Goal: Find specific page/section: Find specific page/section

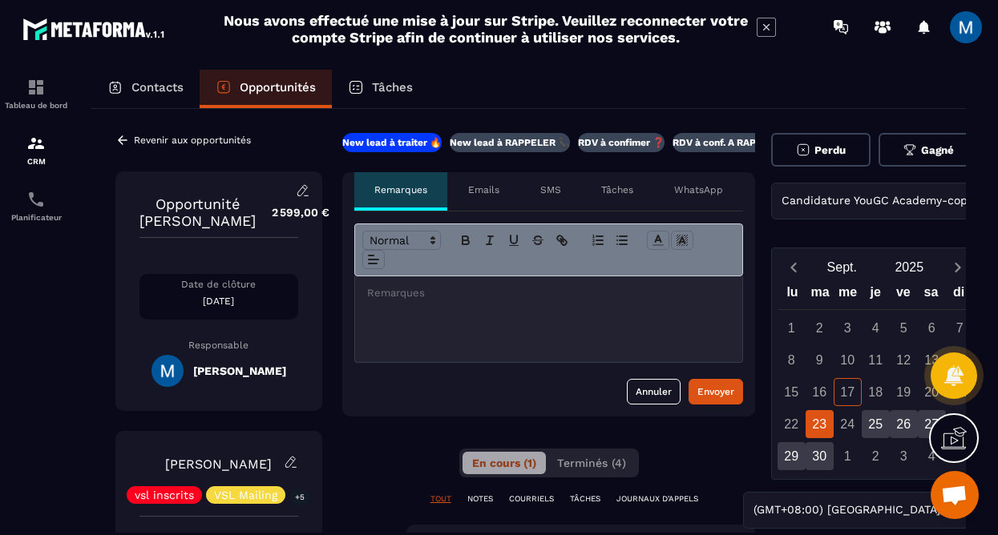
click at [822, 429] on div "23" at bounding box center [820, 424] width 28 height 28
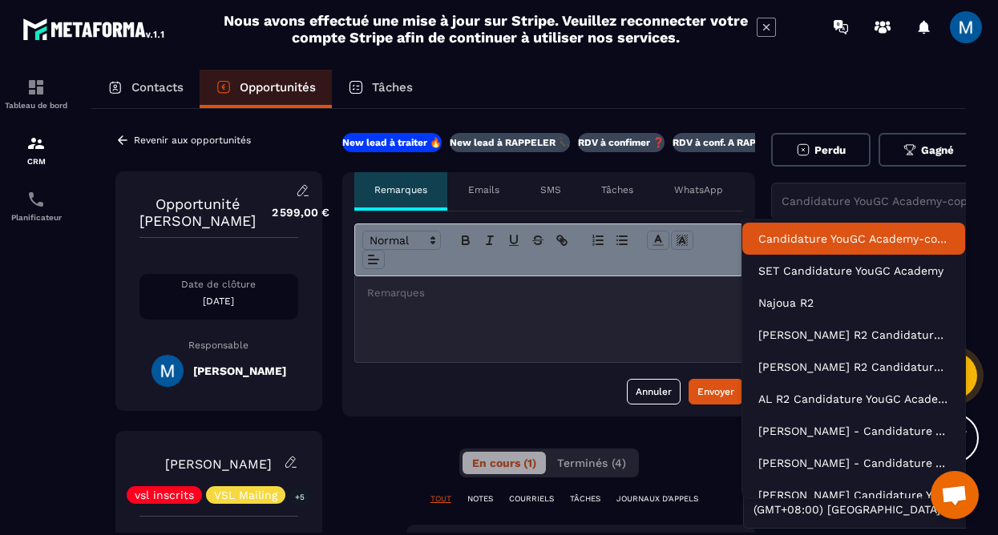
scroll to position [0, 30]
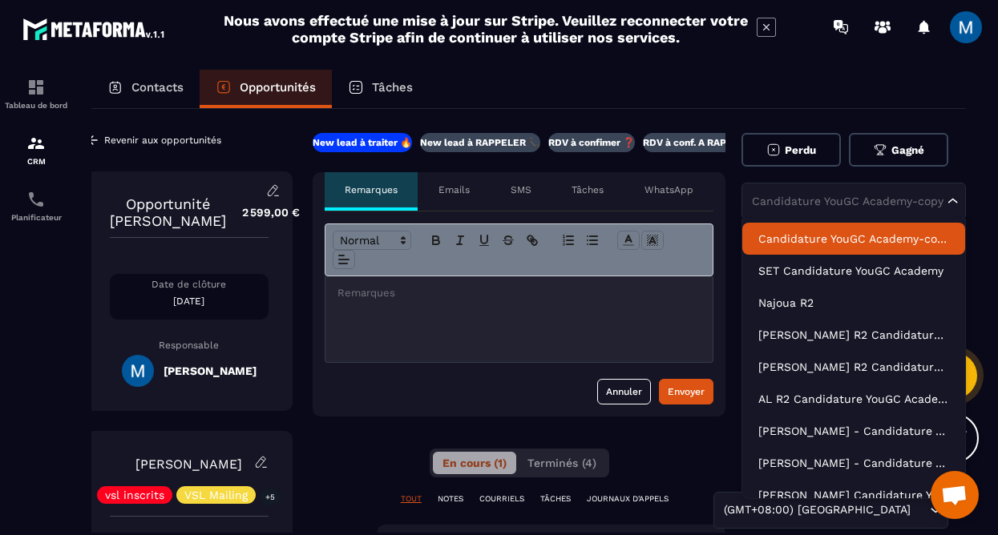
click at [900, 196] on div "Candidature YouGC Academy-copy" at bounding box center [845, 201] width 199 height 16
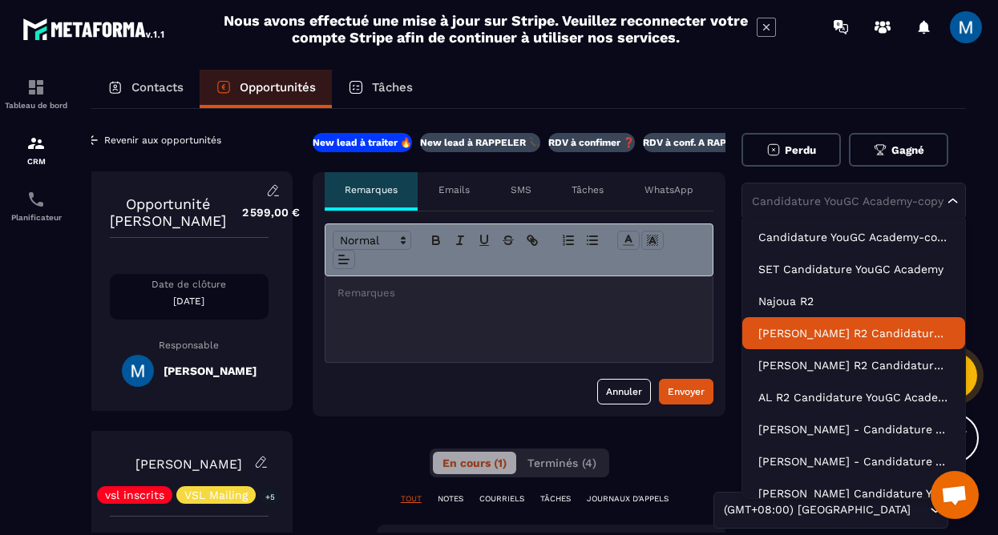
scroll to position [0, 0]
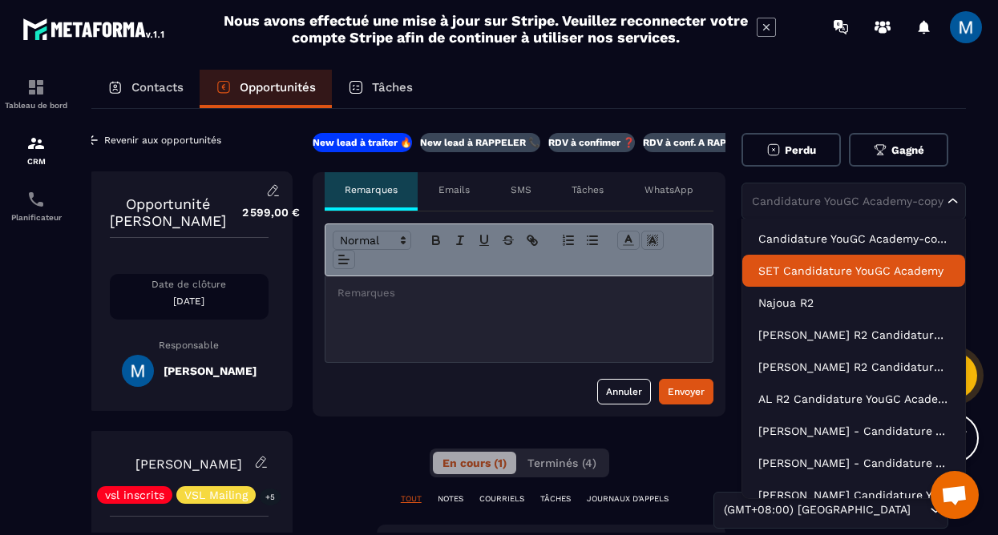
click at [868, 274] on p "SET Candidature YouGC Academy" at bounding box center [853, 271] width 191 height 16
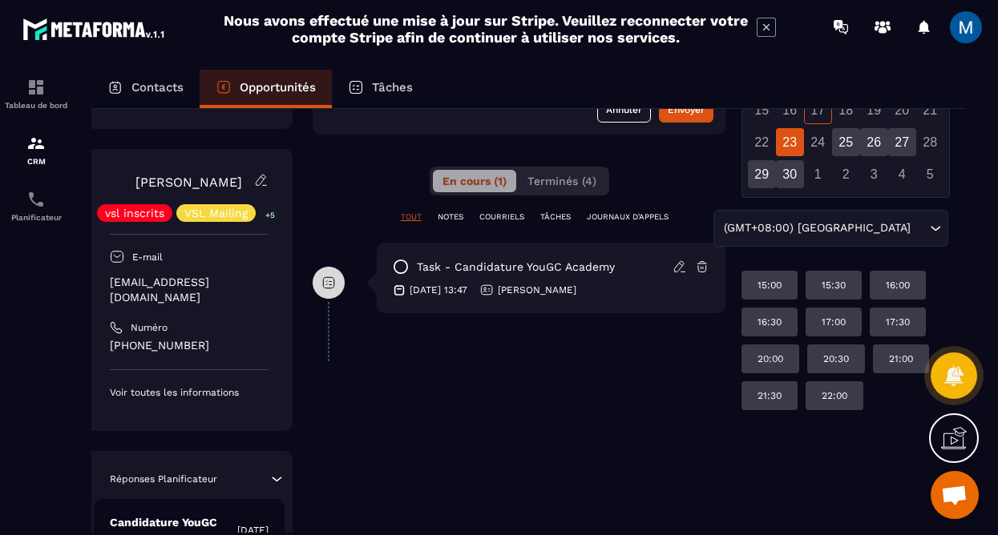
scroll to position [226, 30]
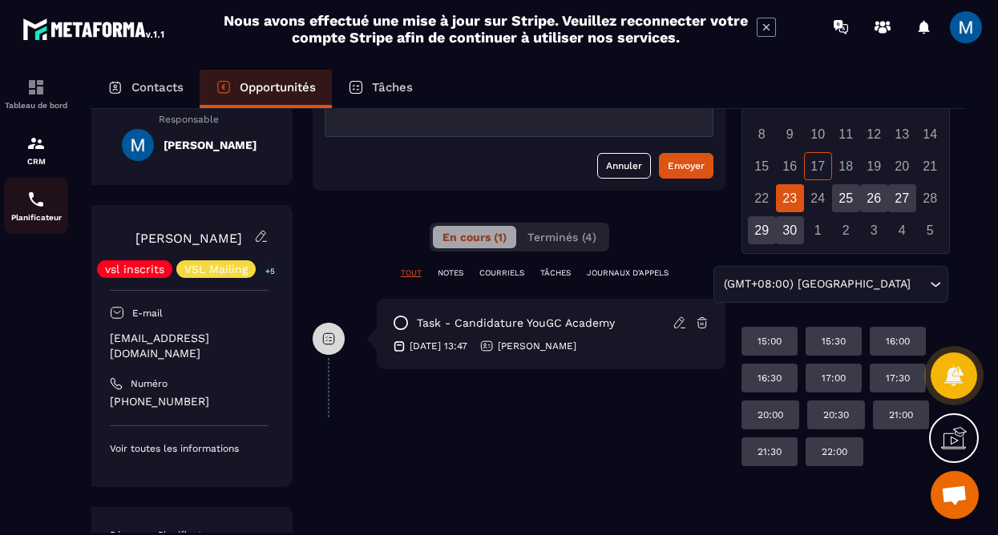
click at [45, 215] on p "Planificateur" at bounding box center [36, 217] width 64 height 9
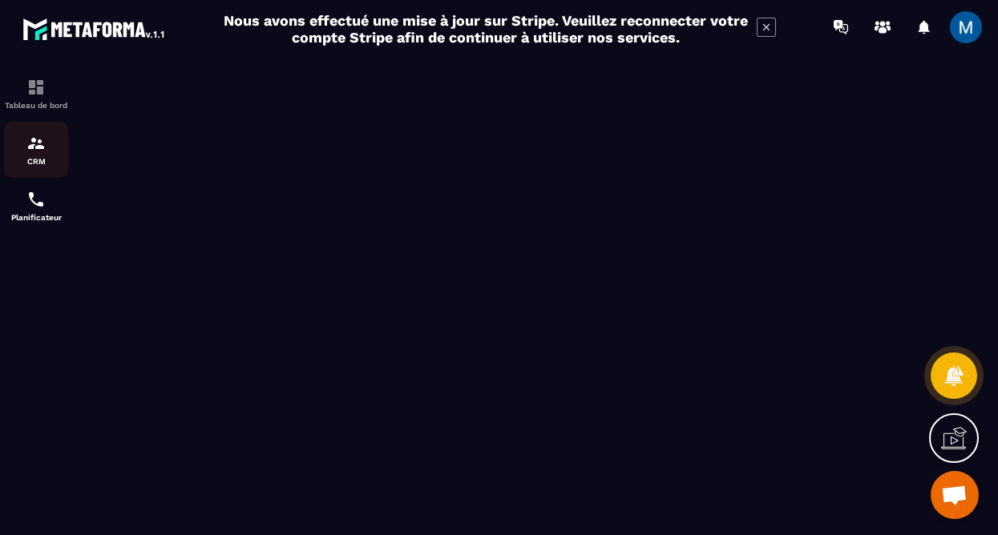
click at [44, 159] on p "CRM" at bounding box center [36, 161] width 64 height 9
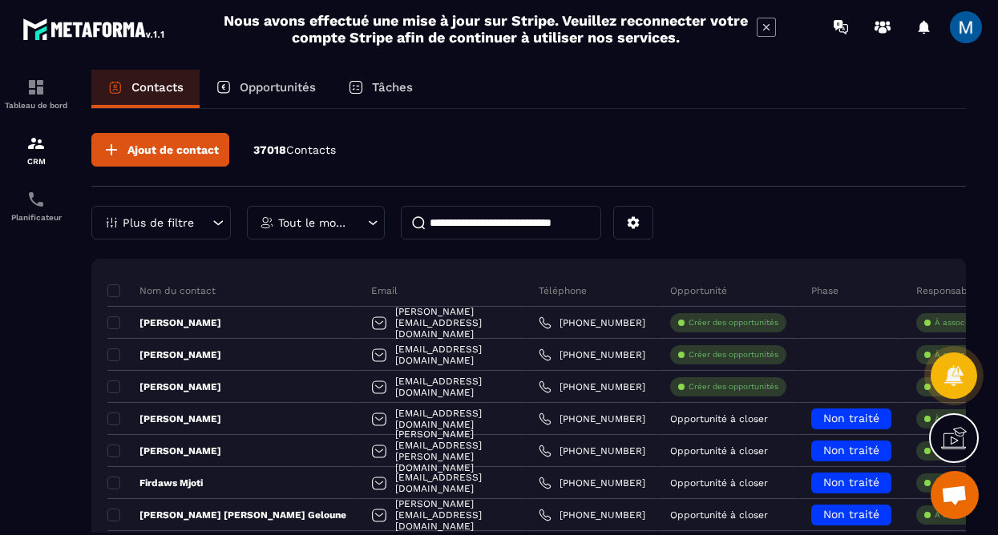
click at [269, 82] on p "Opportunités" at bounding box center [278, 87] width 76 height 14
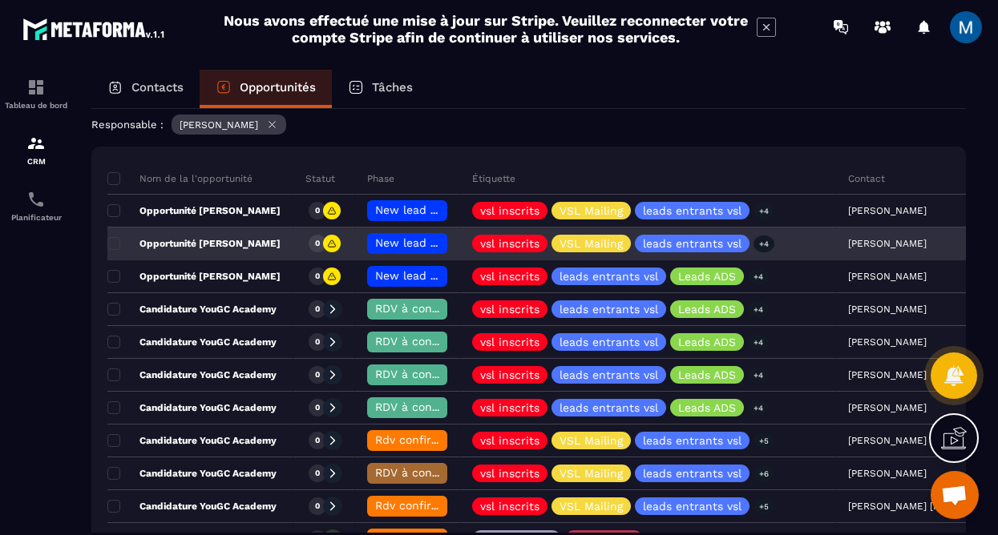
scroll to position [150, 0]
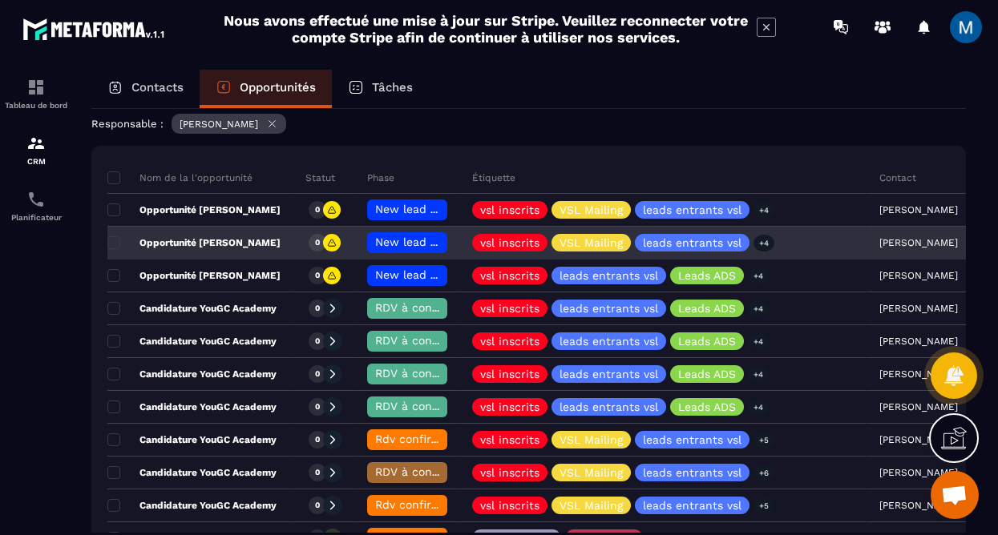
click at [247, 238] on p "Opportunité [PERSON_NAME]" at bounding box center [193, 242] width 173 height 13
